Goal: Information Seeking & Learning: Learn about a topic

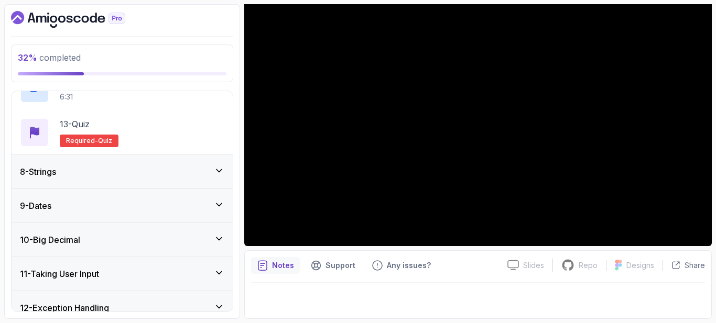
scroll to position [628, 0]
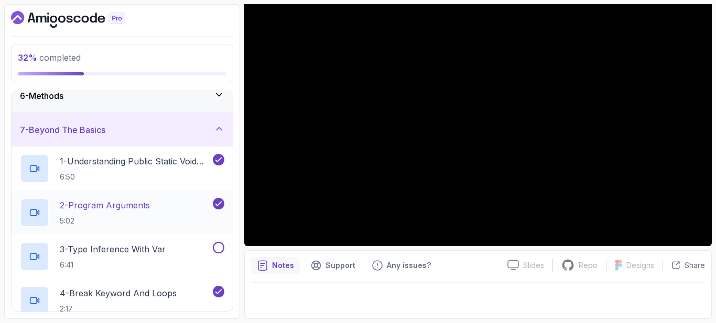
scroll to position [174, 0]
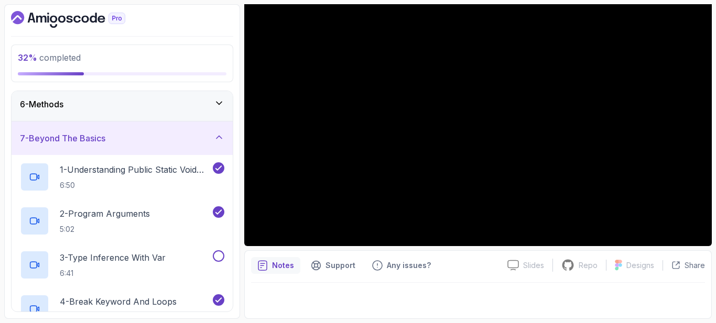
click at [154, 130] on div "7 - Beyond The Basics" at bounding box center [122, 139] width 221 height 34
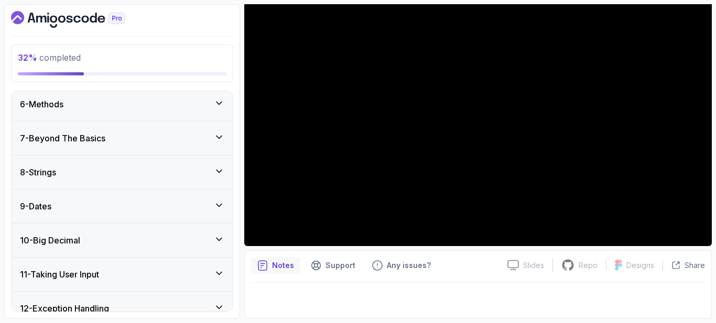
click at [124, 165] on div "8 - Strings" at bounding box center [122, 173] width 221 height 34
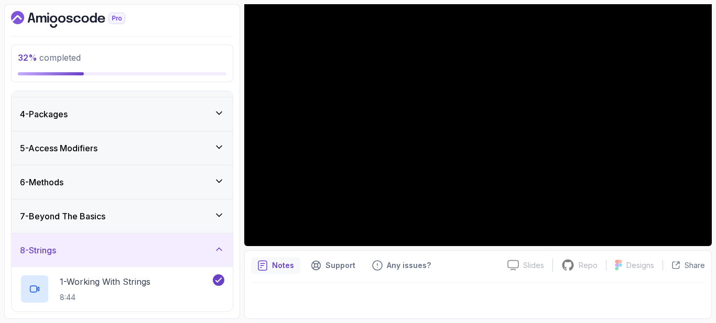
scroll to position [90, 0]
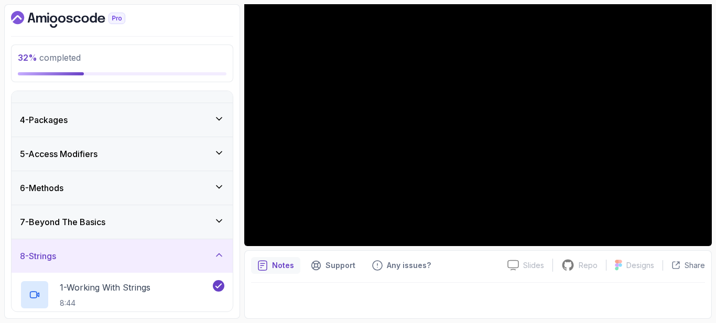
click at [98, 255] on div "8 - Strings" at bounding box center [122, 256] width 204 height 13
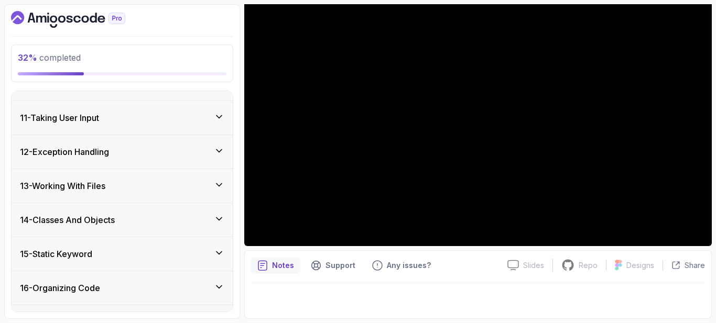
scroll to position [338, 0]
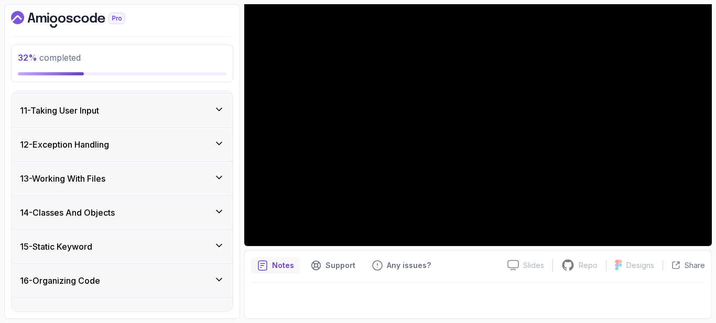
click at [103, 126] on div "11 - Taking User Input" at bounding box center [122, 111] width 221 height 34
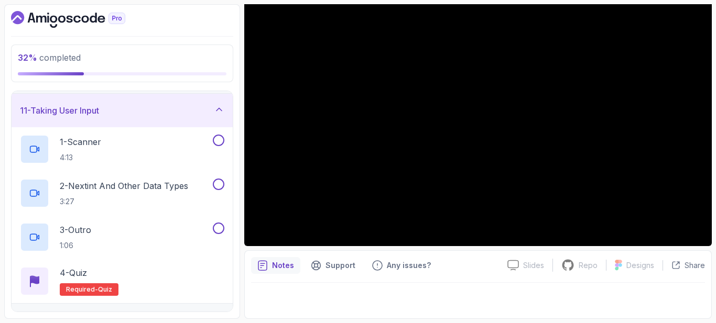
click at [103, 126] on div "11 - Taking User Input" at bounding box center [122, 111] width 221 height 34
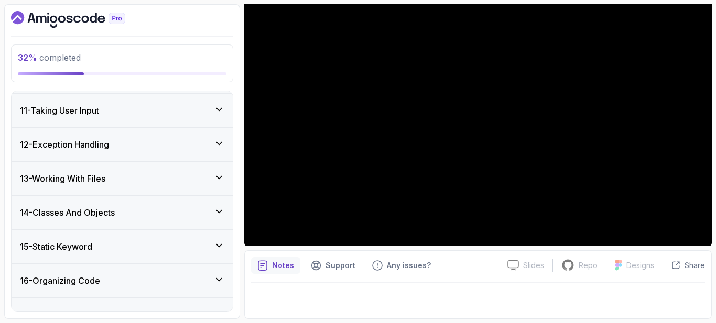
click at [90, 139] on h3 "12 - Exception Handling" at bounding box center [64, 144] width 89 height 13
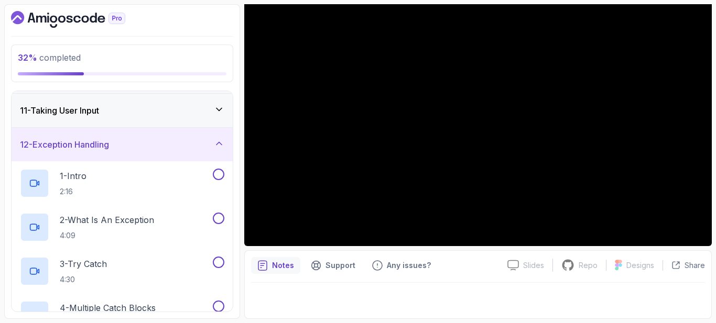
click at [90, 139] on h3 "12 - Exception Handling" at bounding box center [64, 144] width 89 height 13
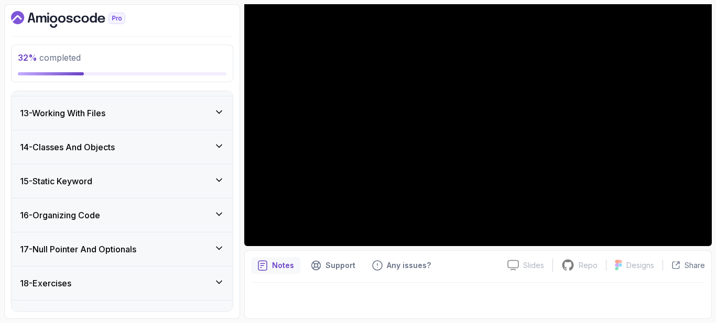
scroll to position [405, 0]
click at [87, 148] on h3 "14 - Classes And Objects" at bounding box center [67, 146] width 95 height 13
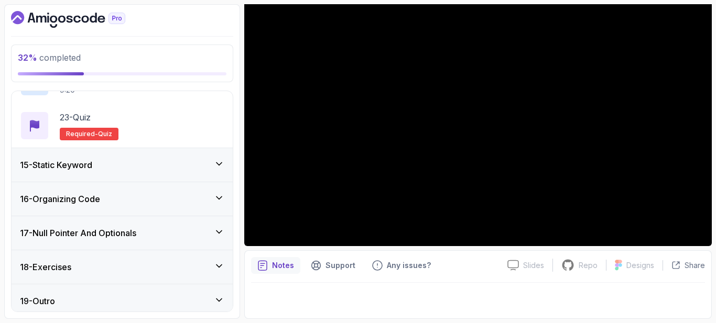
scroll to position [1439, 0]
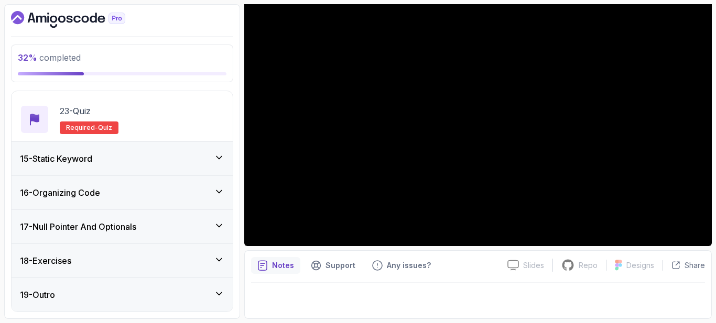
click at [117, 233] on h3 "17 - Null Pointer And Optionals" at bounding box center [78, 227] width 116 height 13
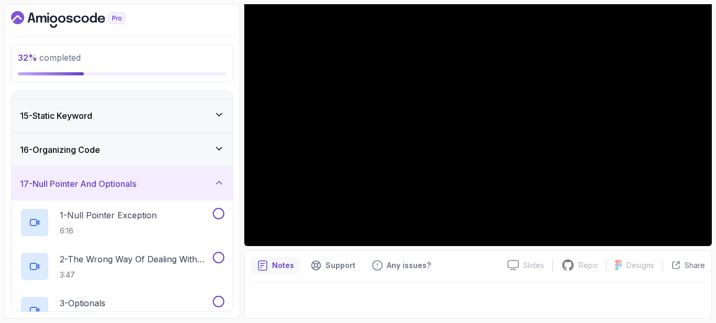
scroll to position [464, 0]
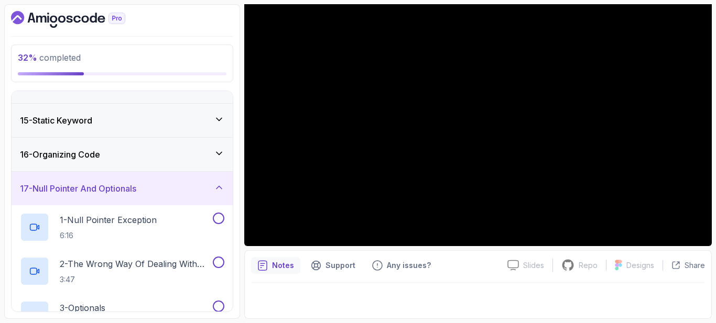
click at [174, 188] on div "17 - Null Pointer And Optionals" at bounding box center [122, 188] width 204 height 13
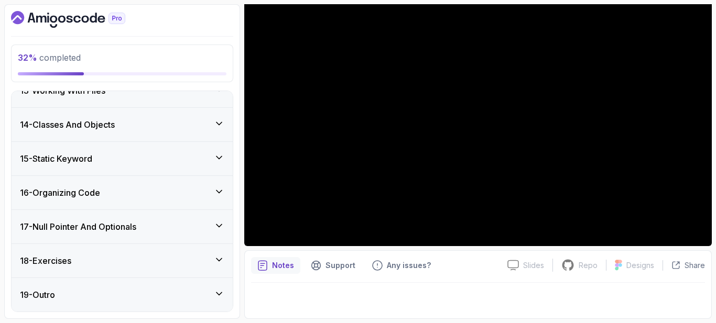
scroll to position [426, 0]
click at [189, 182] on div "16 - Organizing Code" at bounding box center [122, 193] width 221 height 34
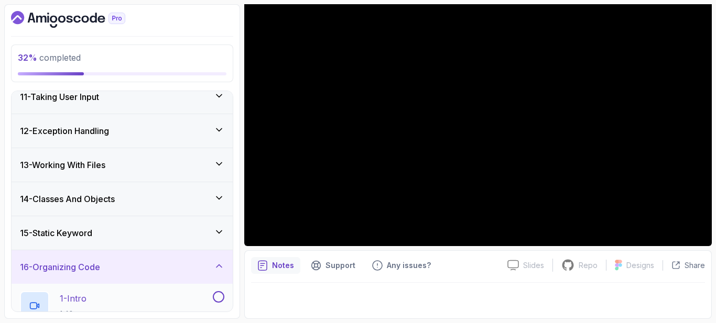
scroll to position [346, 0]
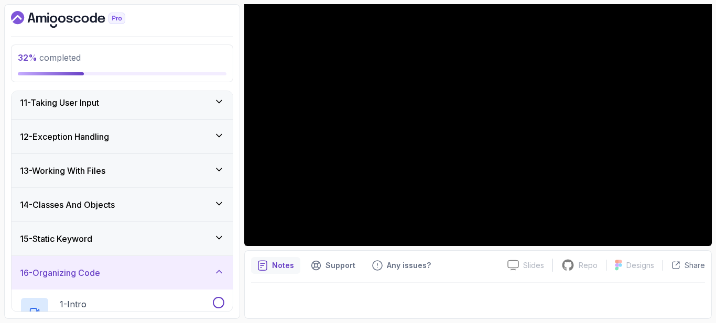
click at [138, 204] on div "14 - Classes And Objects" at bounding box center [122, 205] width 204 height 13
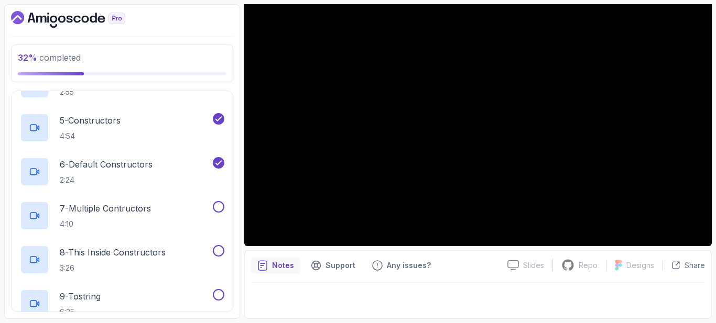
scroll to position [660, 0]
